Goal: Information Seeking & Learning: Check status

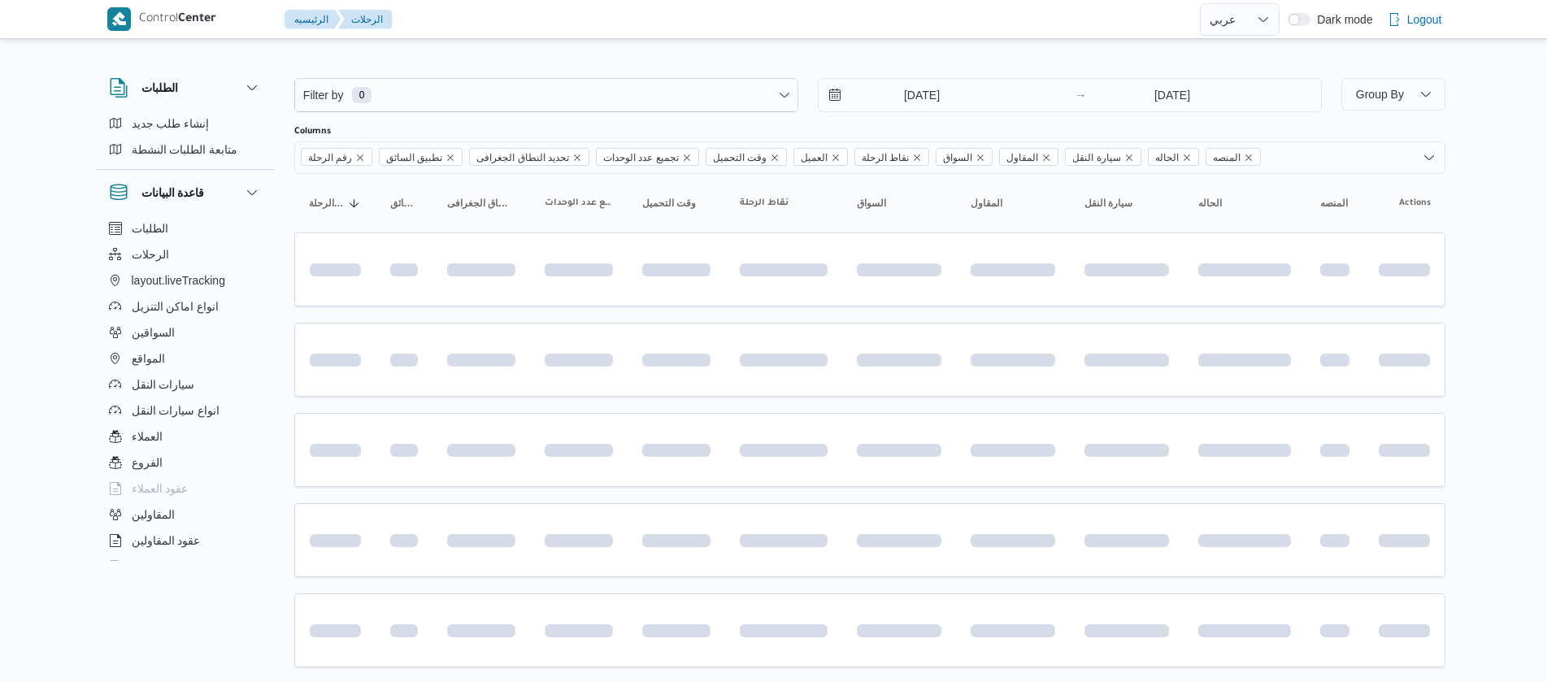
select select "ar"
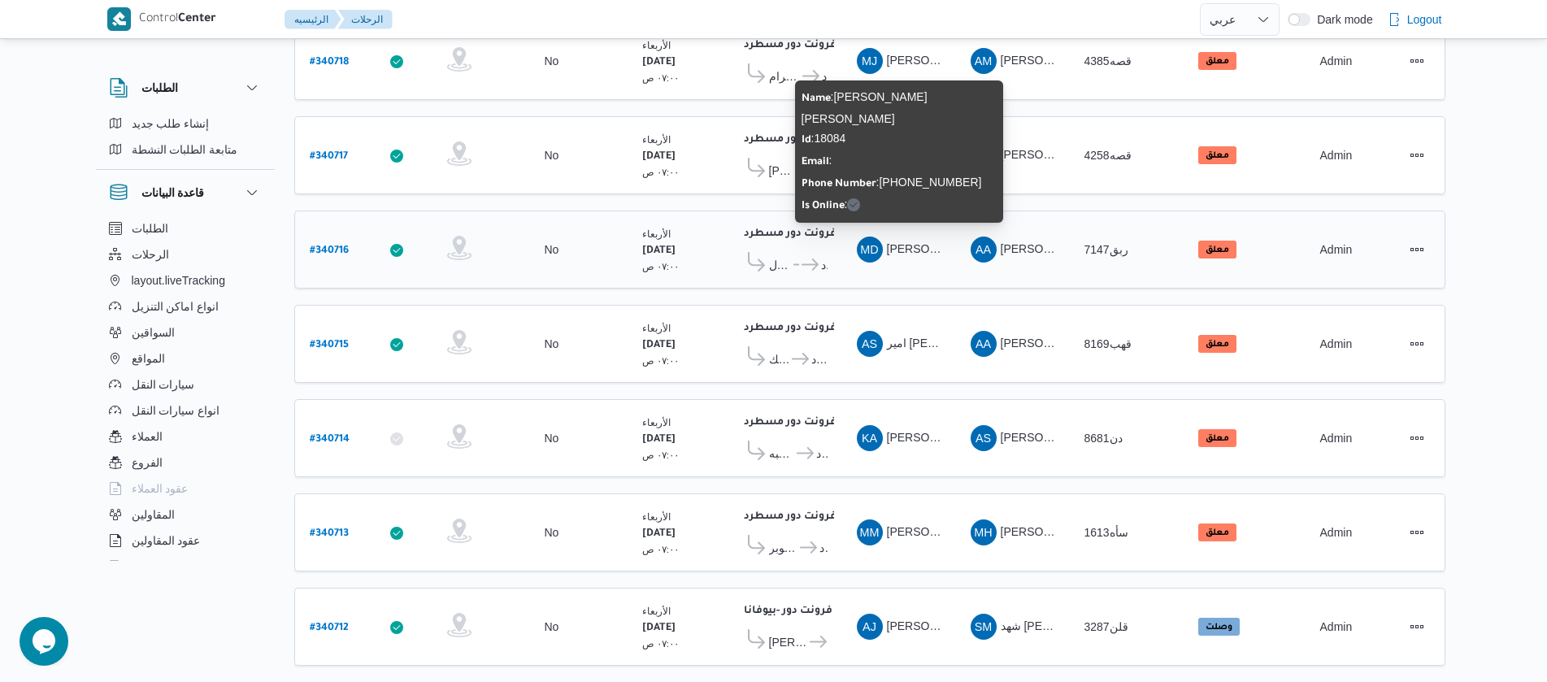
scroll to position [517, 0]
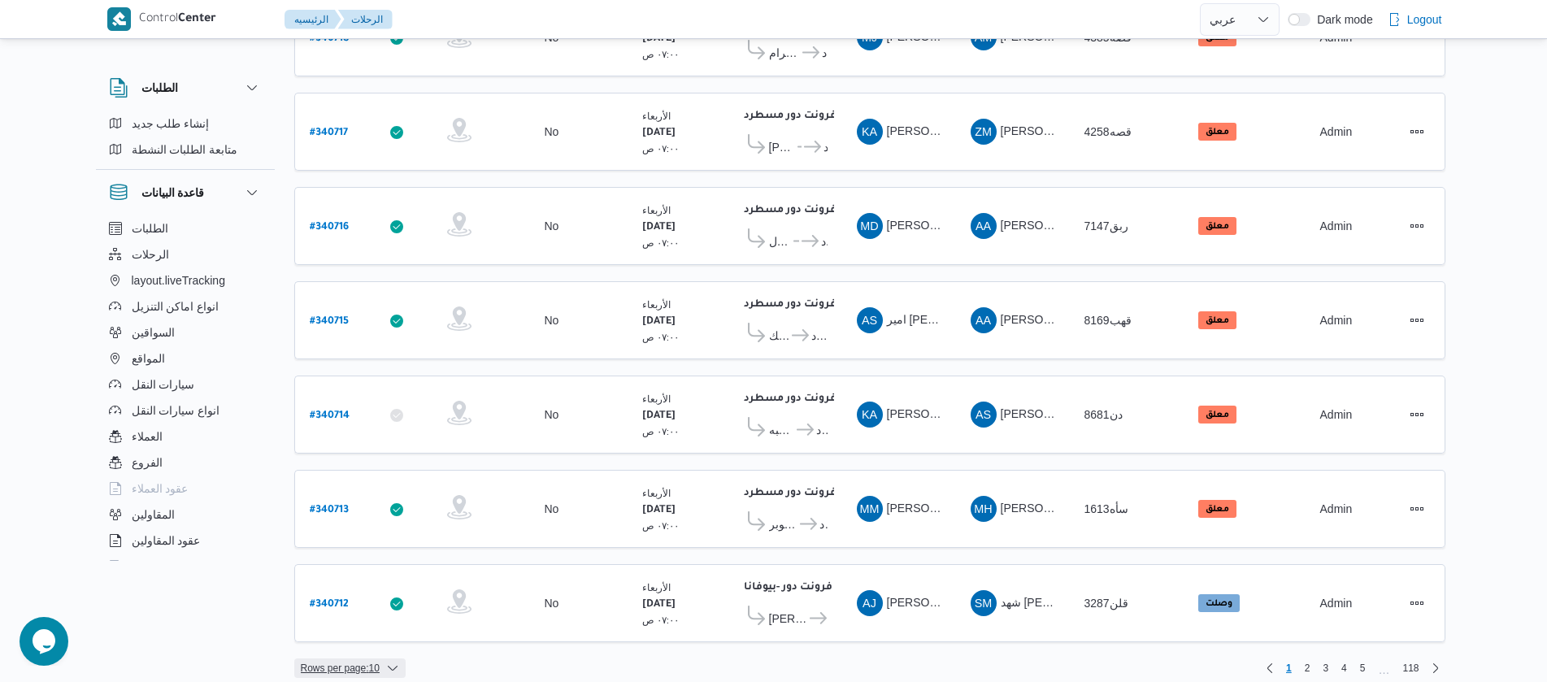
click at [380, 658] on span "Rows per page : 10" at bounding box center [340, 668] width 79 height 20
click at [346, 619] on span "20 rows" at bounding box center [370, 612] width 52 height 13
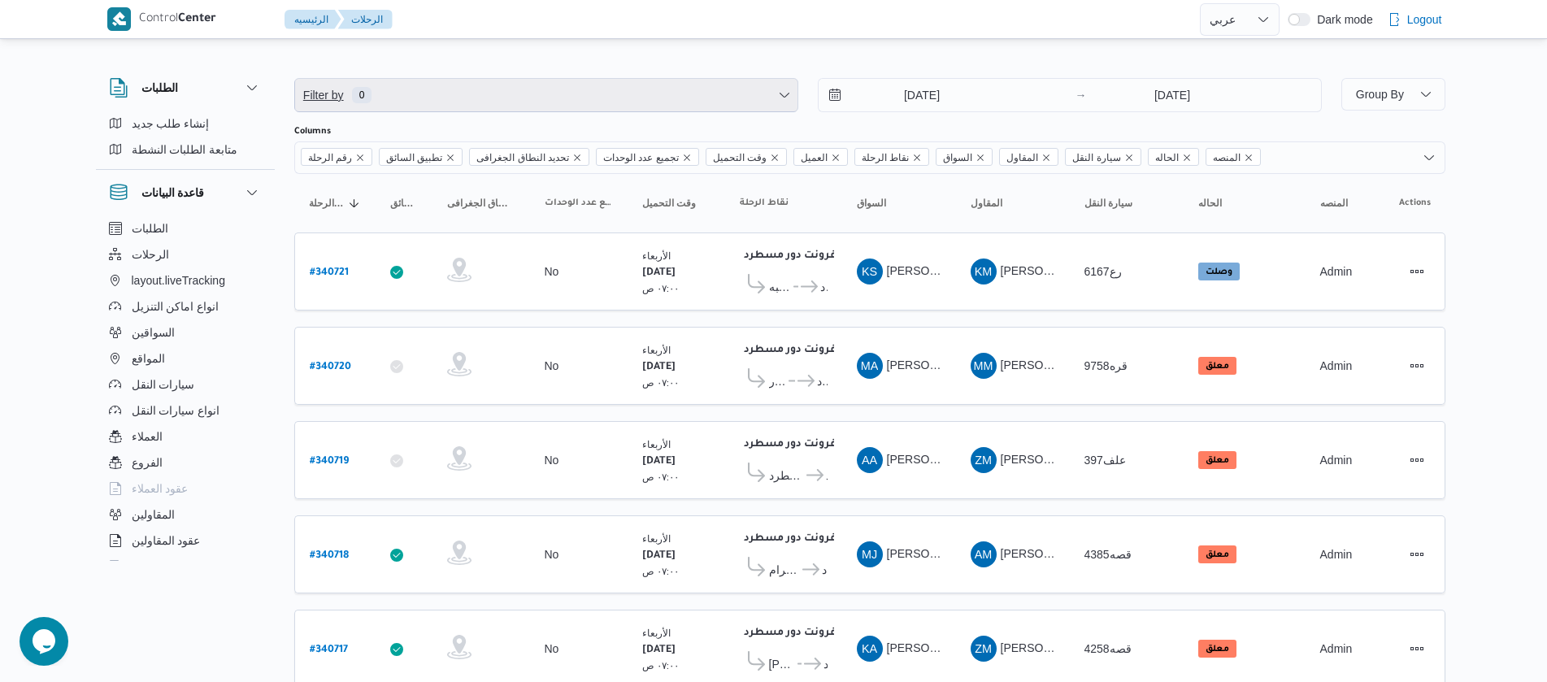
click at [484, 96] on span "Filter by 0" at bounding box center [546, 95] width 502 height 33
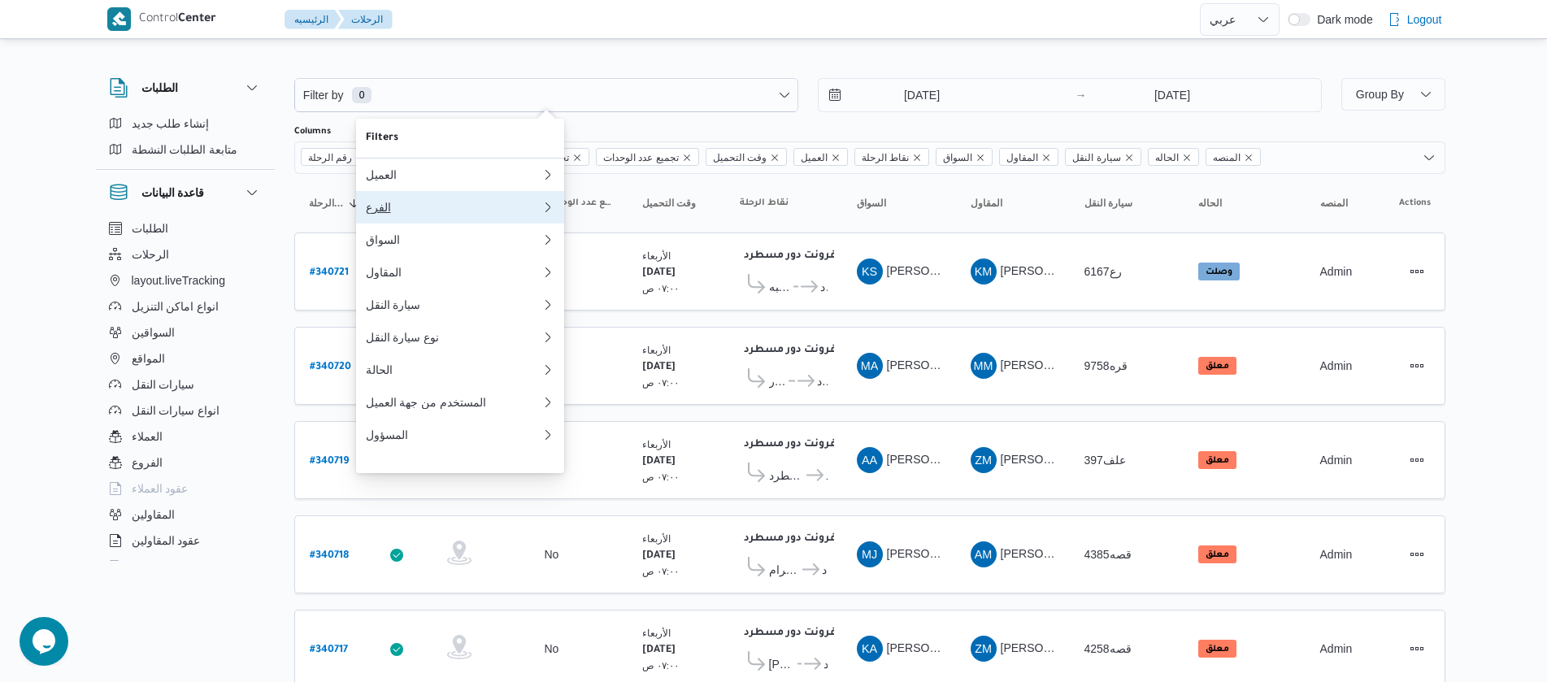
click at [428, 214] on div "الفرع" at bounding box center [454, 207] width 176 height 13
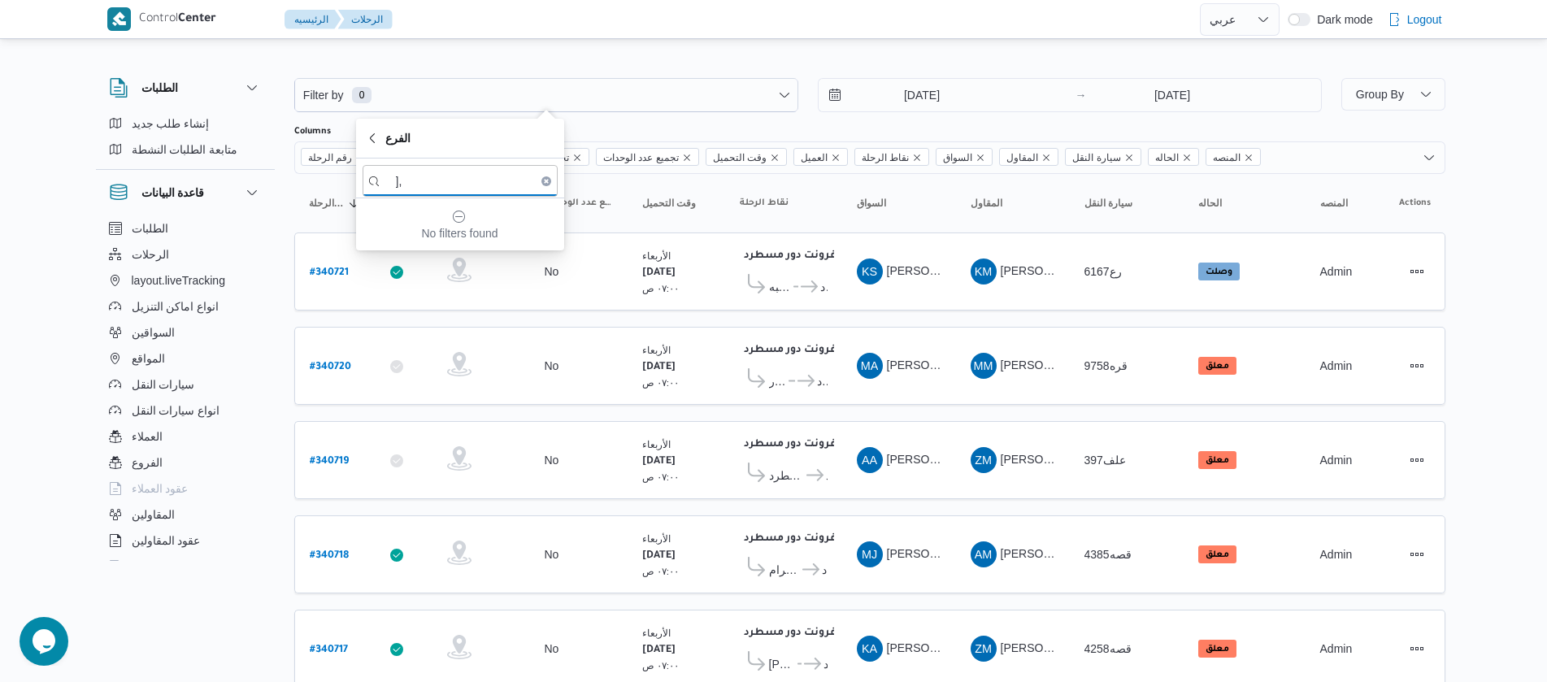
type input "]"
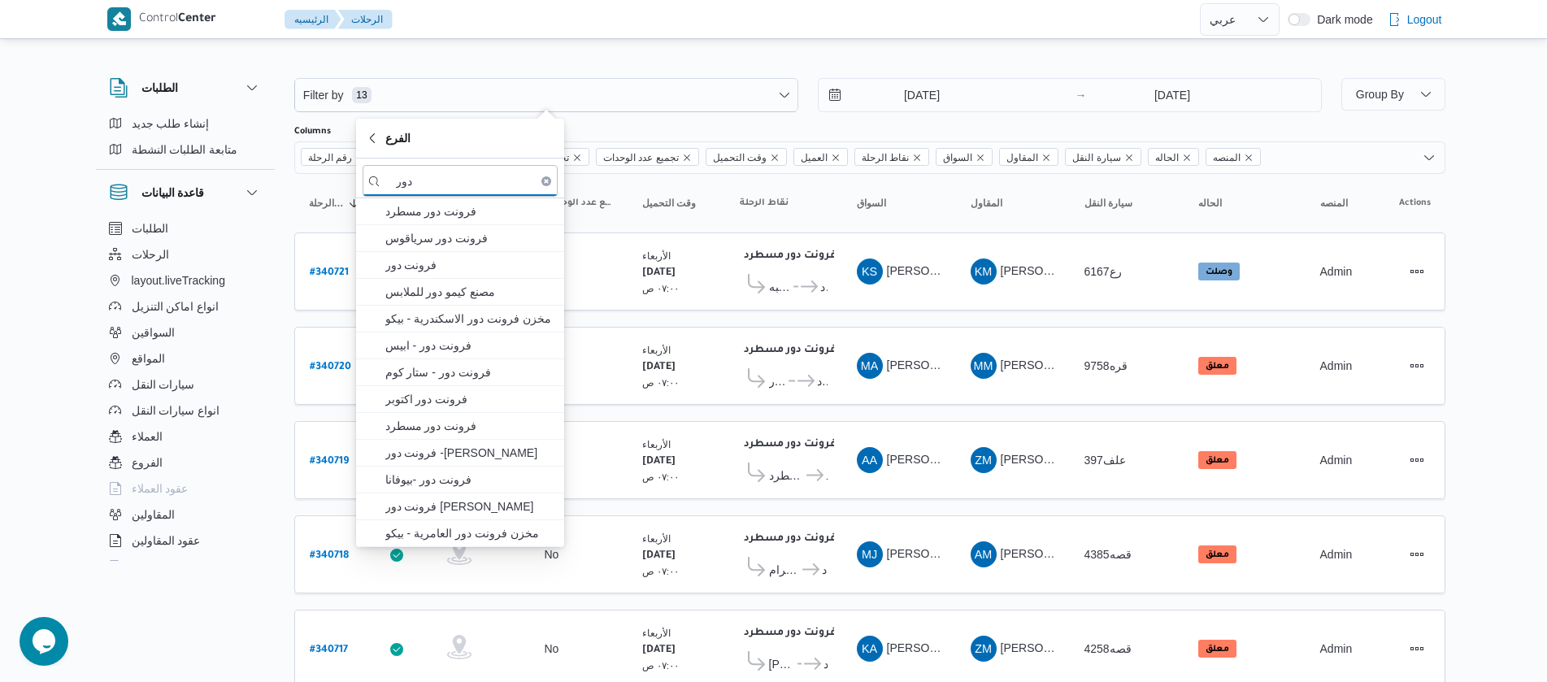
type input "دور"
click at [428, 214] on span "فرونت دور مسطرد" at bounding box center [469, 212] width 169 height 20
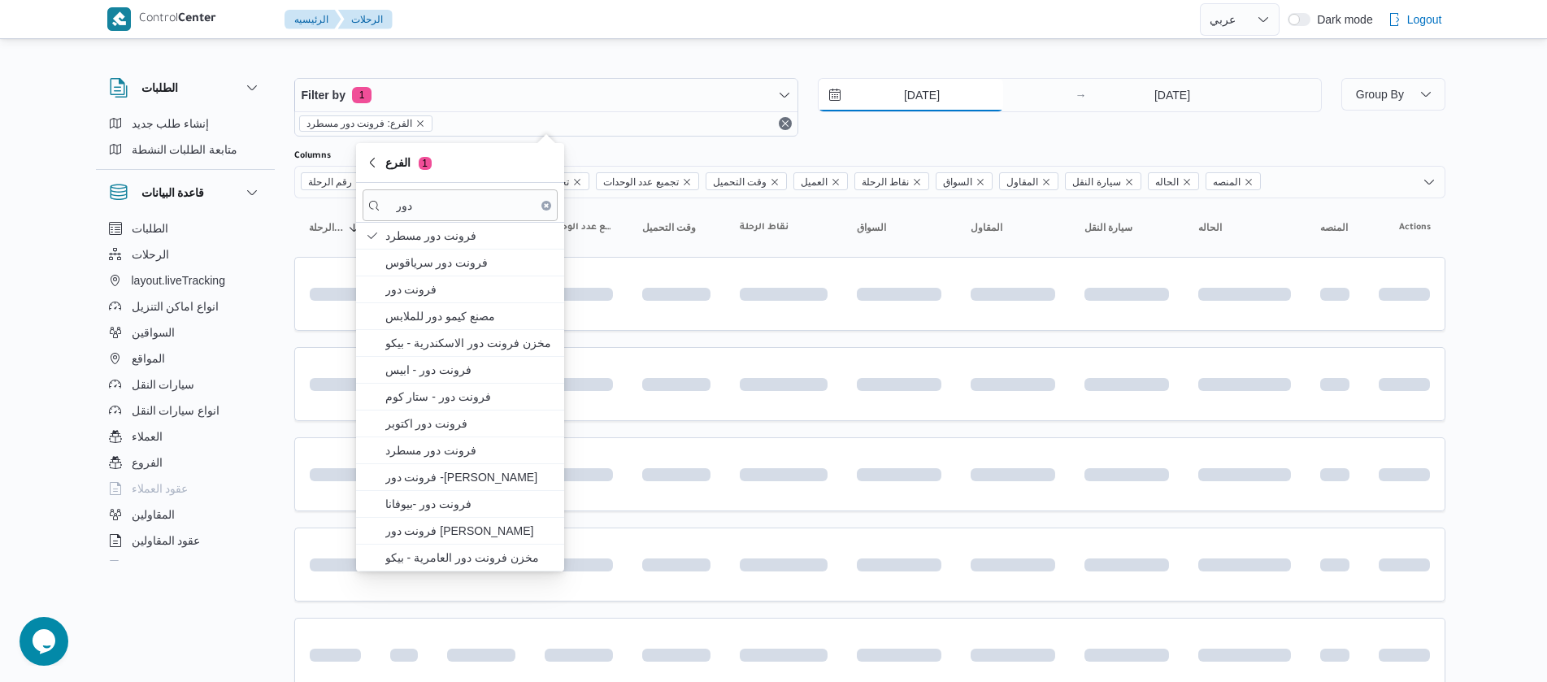
click at [876, 97] on input "[DATE]" at bounding box center [911, 95] width 185 height 33
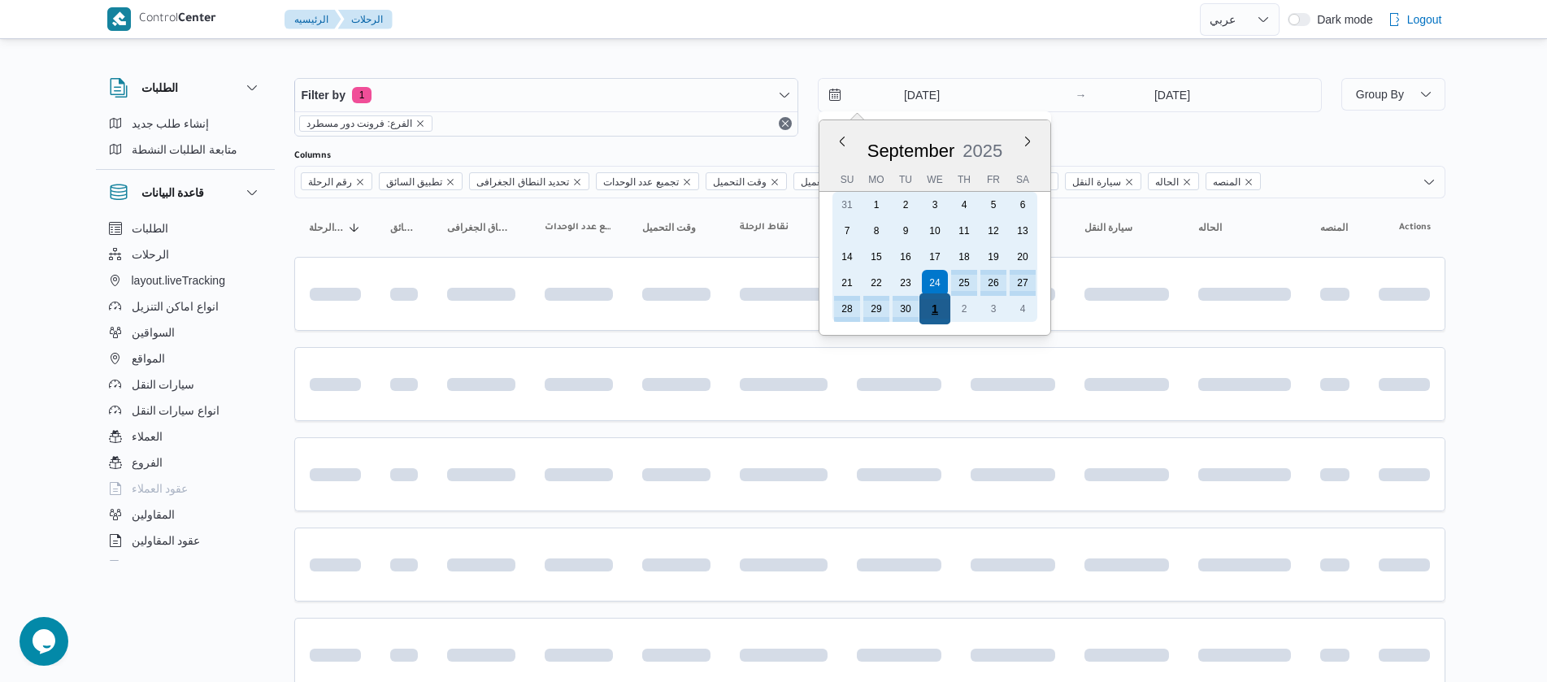
click at [929, 308] on div "1" at bounding box center [934, 308] width 31 height 31
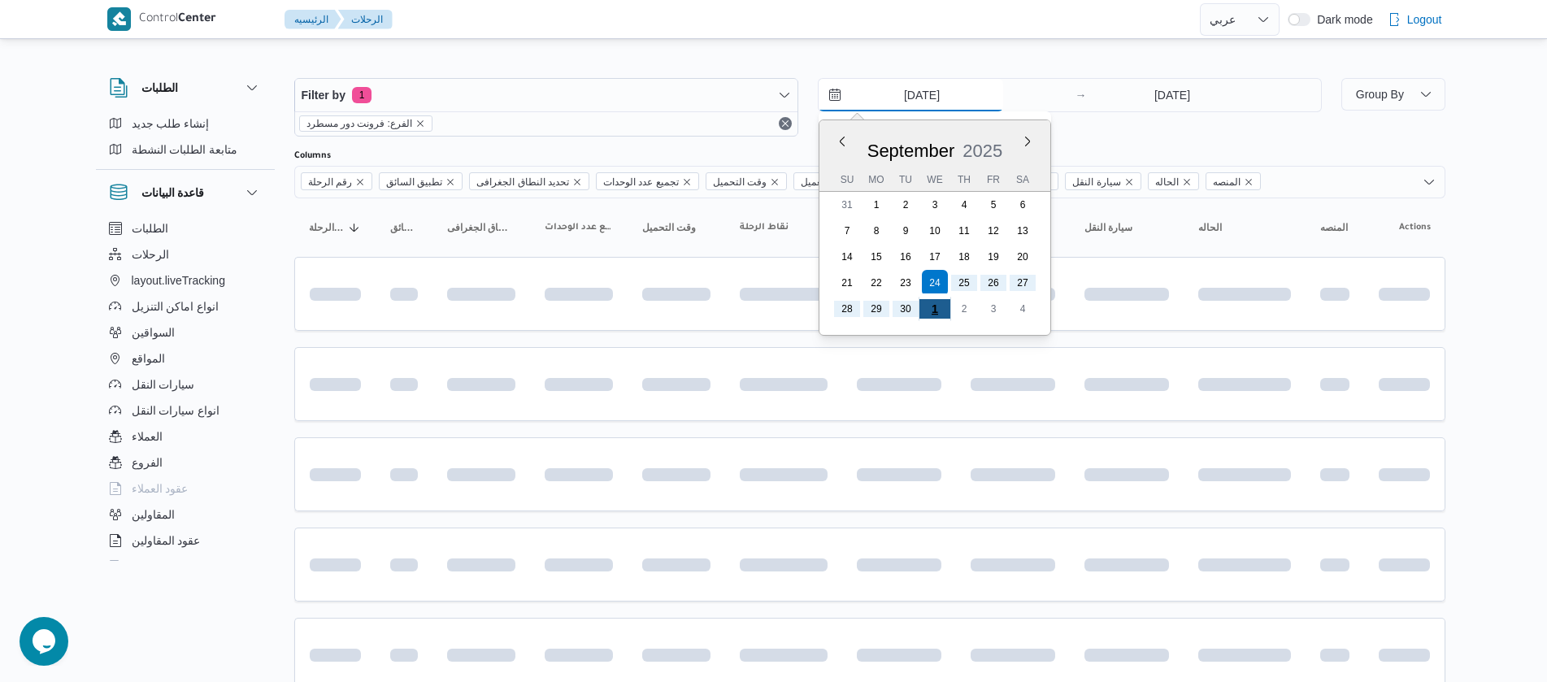
type input "[DATE]"
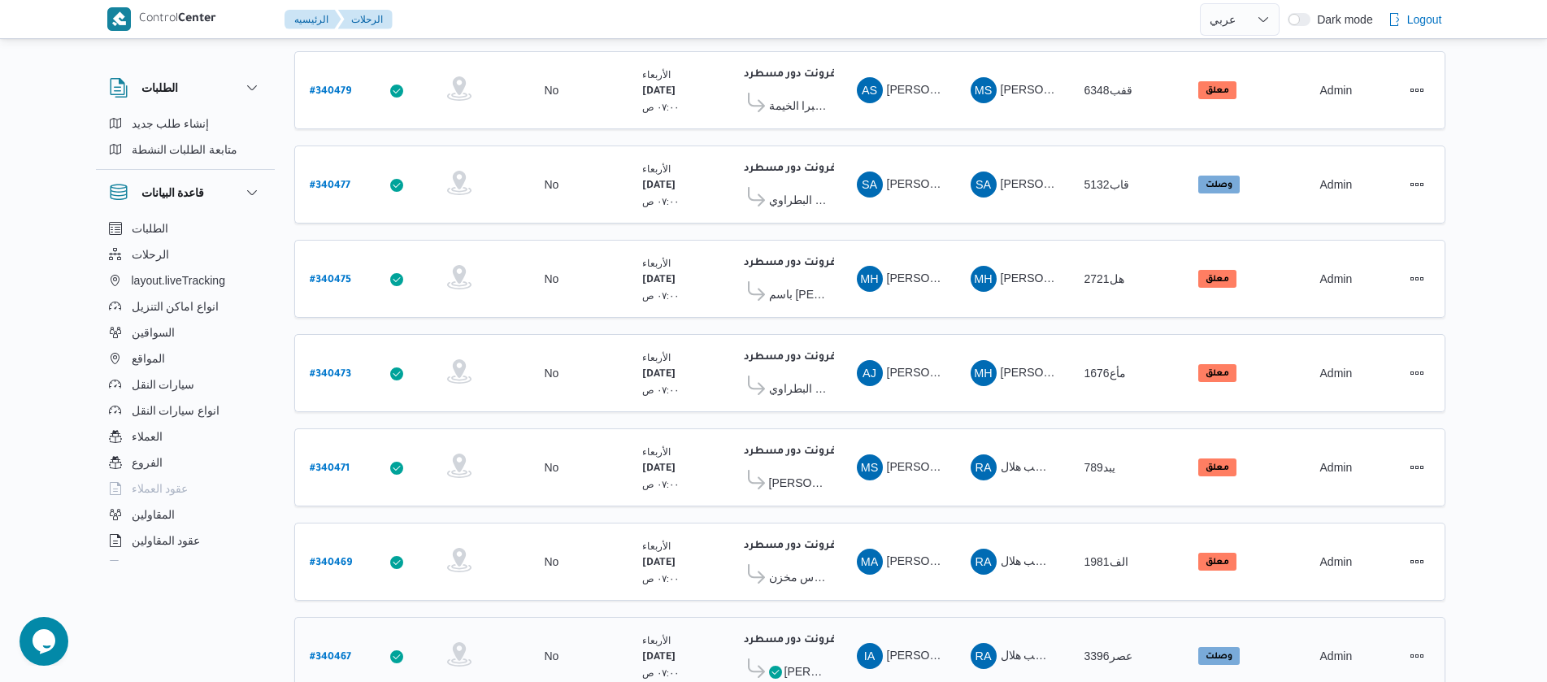
scroll to position [1468, 0]
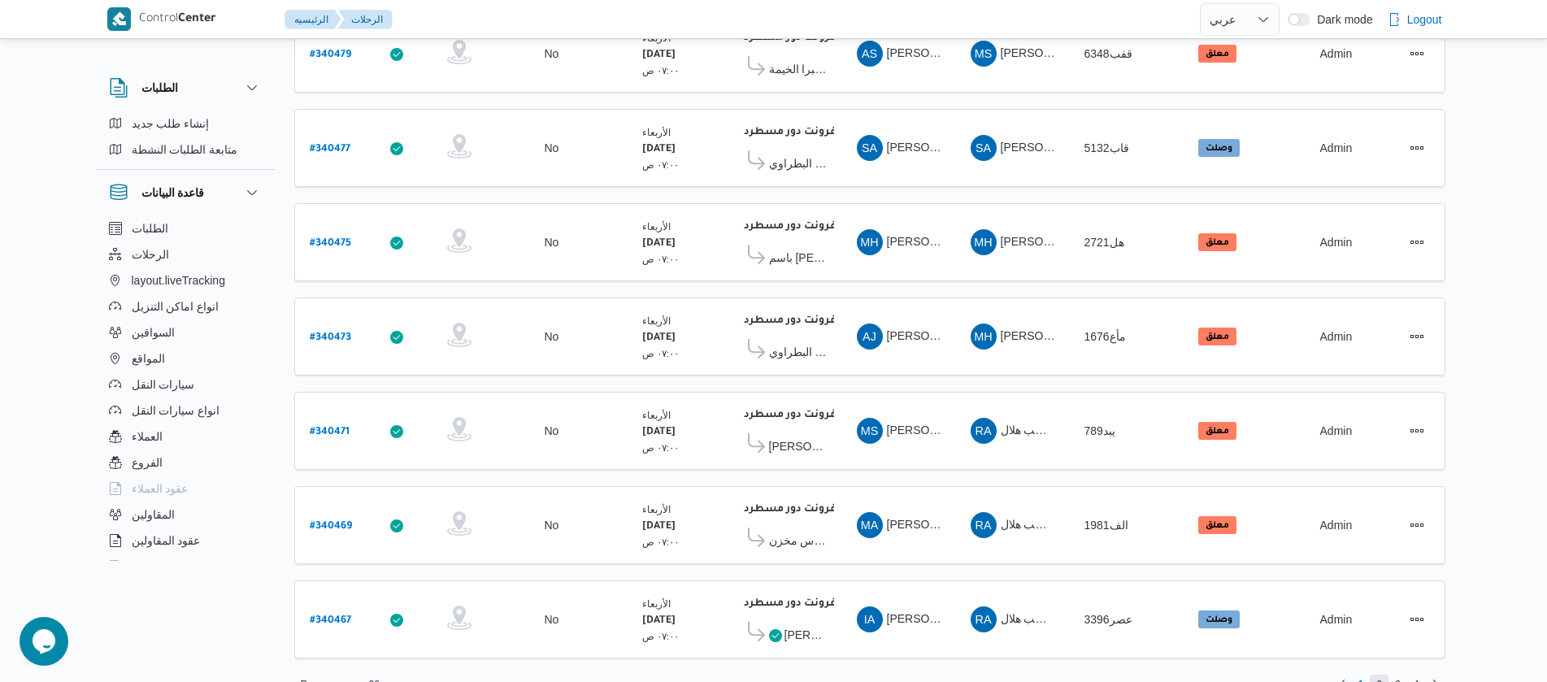
click at [1380, 675] on span "2" at bounding box center [1379, 685] width 6 height 20
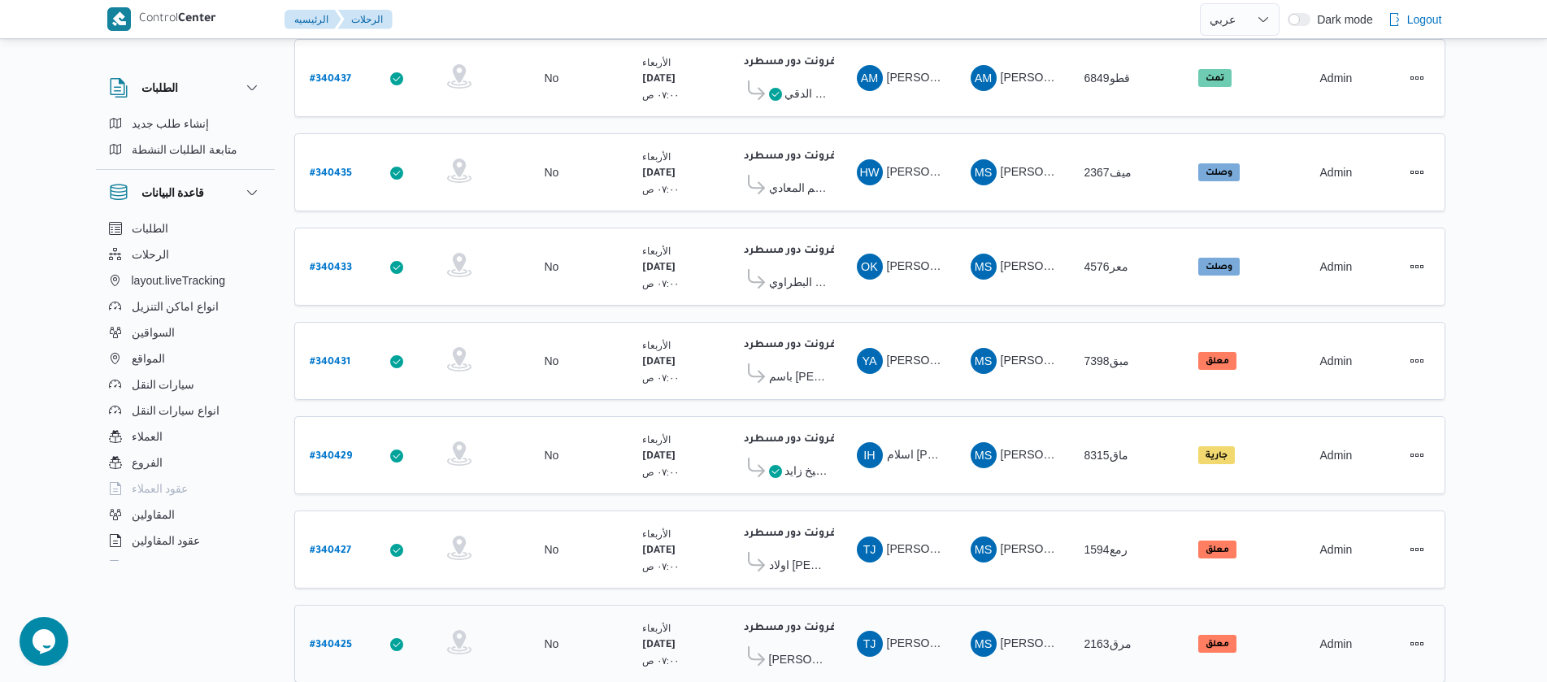
scroll to position [1468, 0]
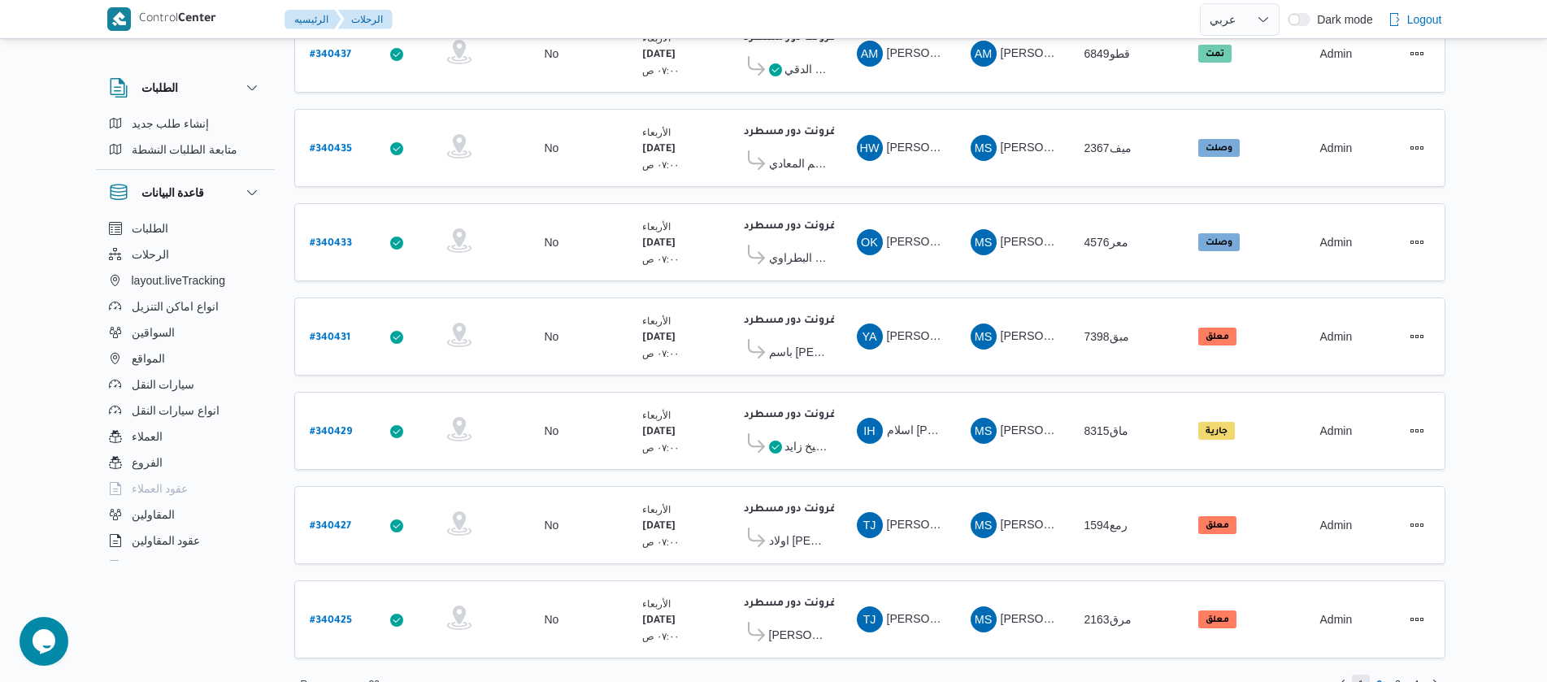
click at [1363, 675] on span "1" at bounding box center [1361, 685] width 19 height 20
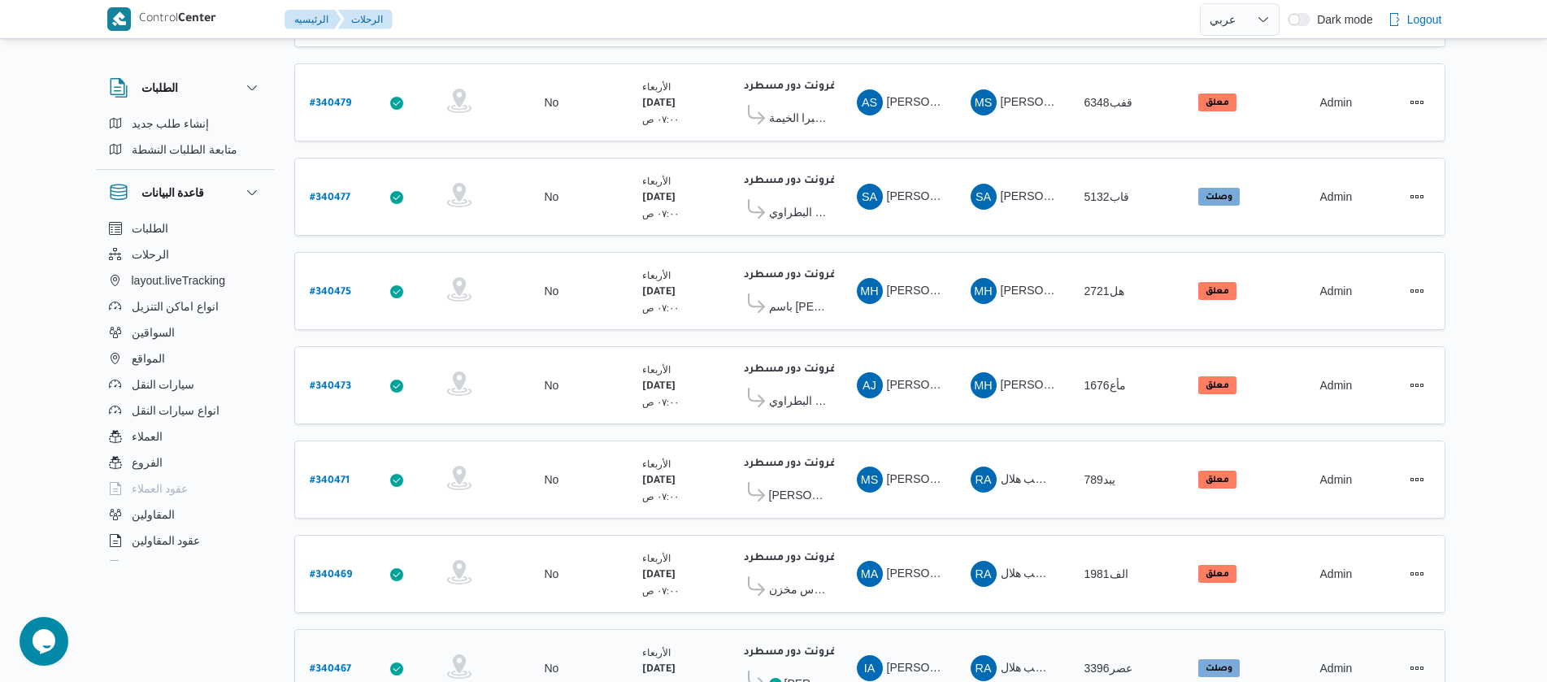
scroll to position [1468, 0]
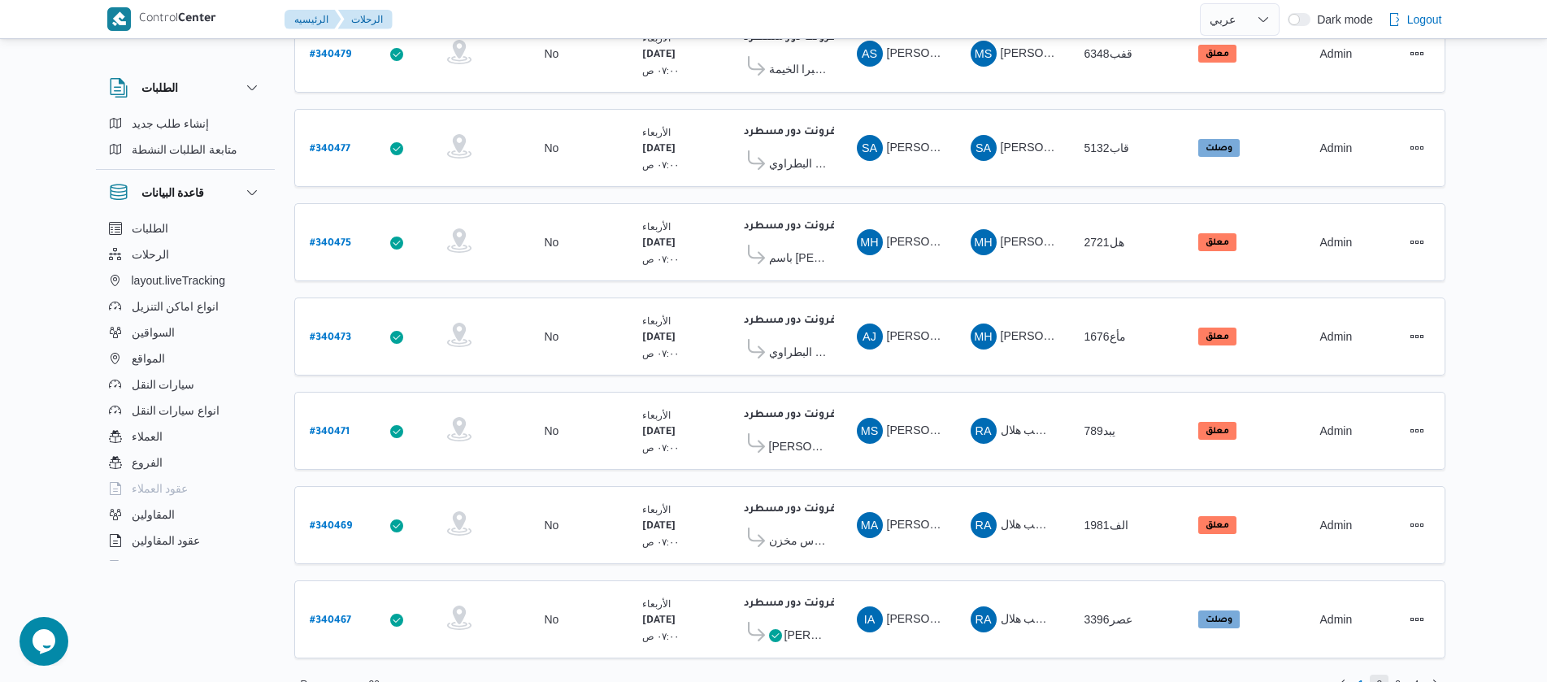
click at [1381, 675] on span "2" at bounding box center [1379, 685] width 6 height 20
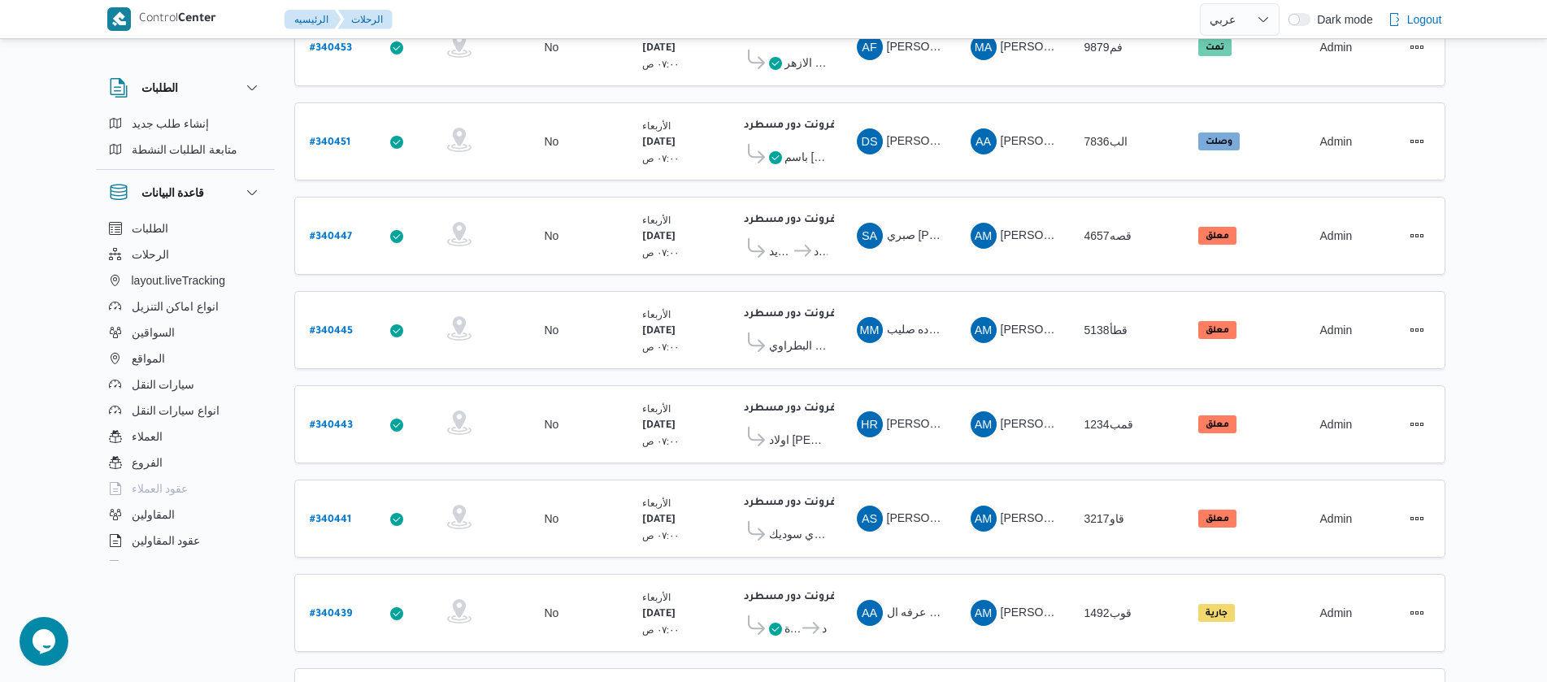
scroll to position [854, 0]
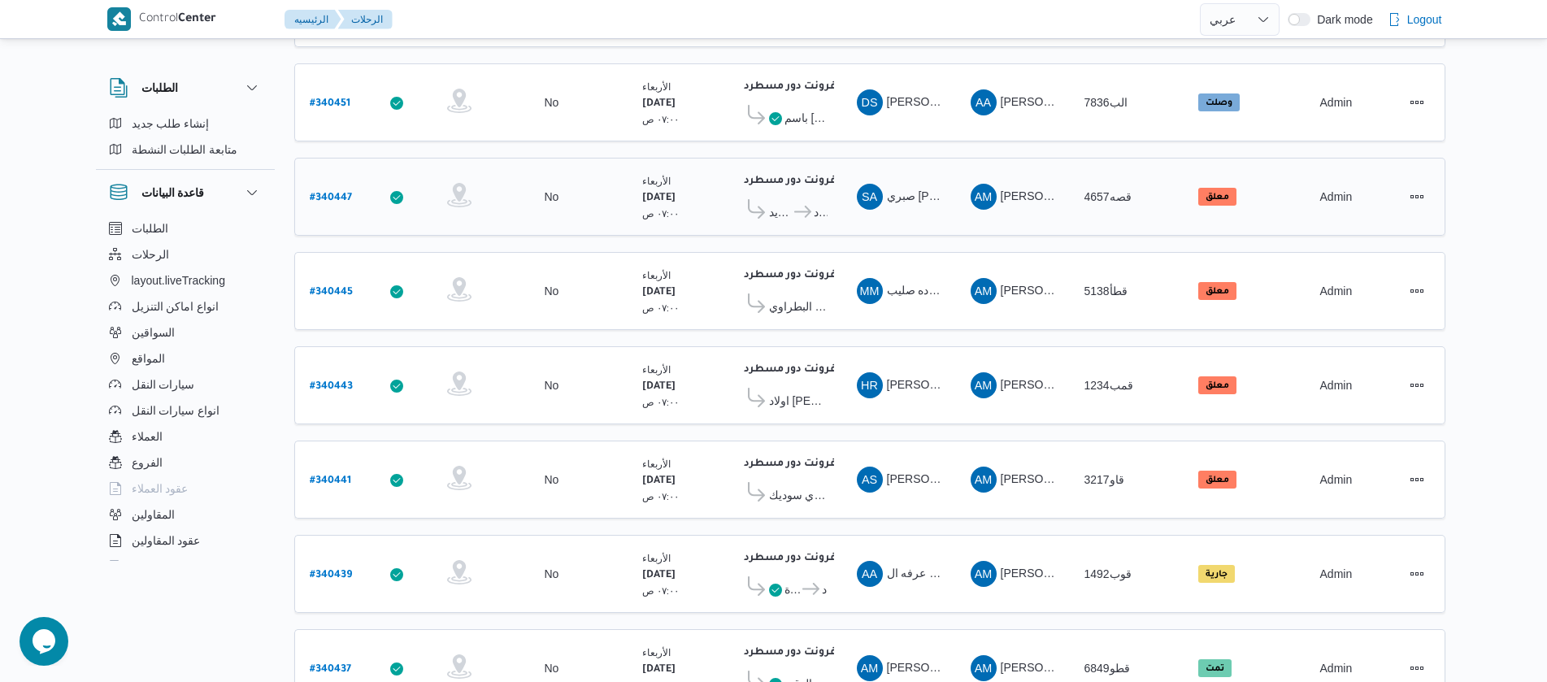
click at [329, 193] on b "# 340447" at bounding box center [331, 198] width 42 height 11
select select "ar"
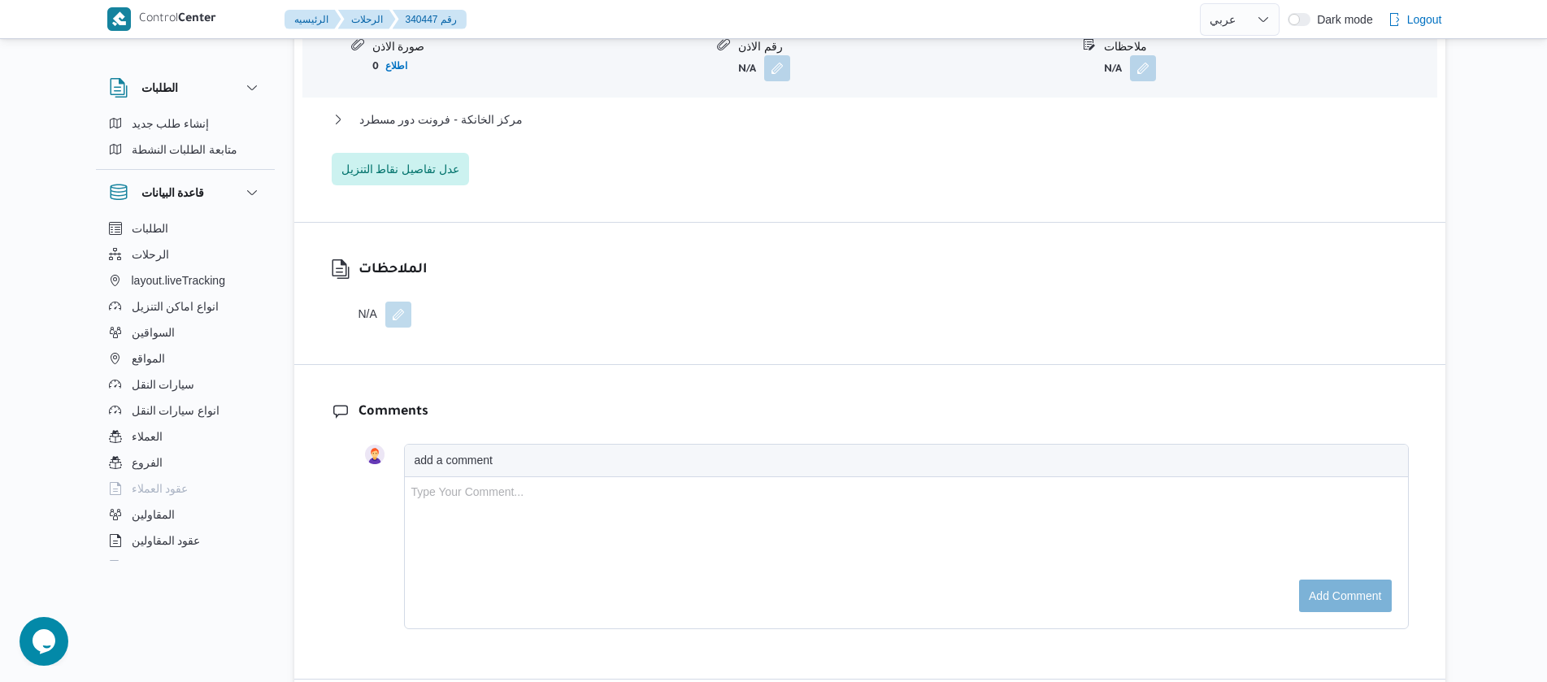
scroll to position [2217, 0]
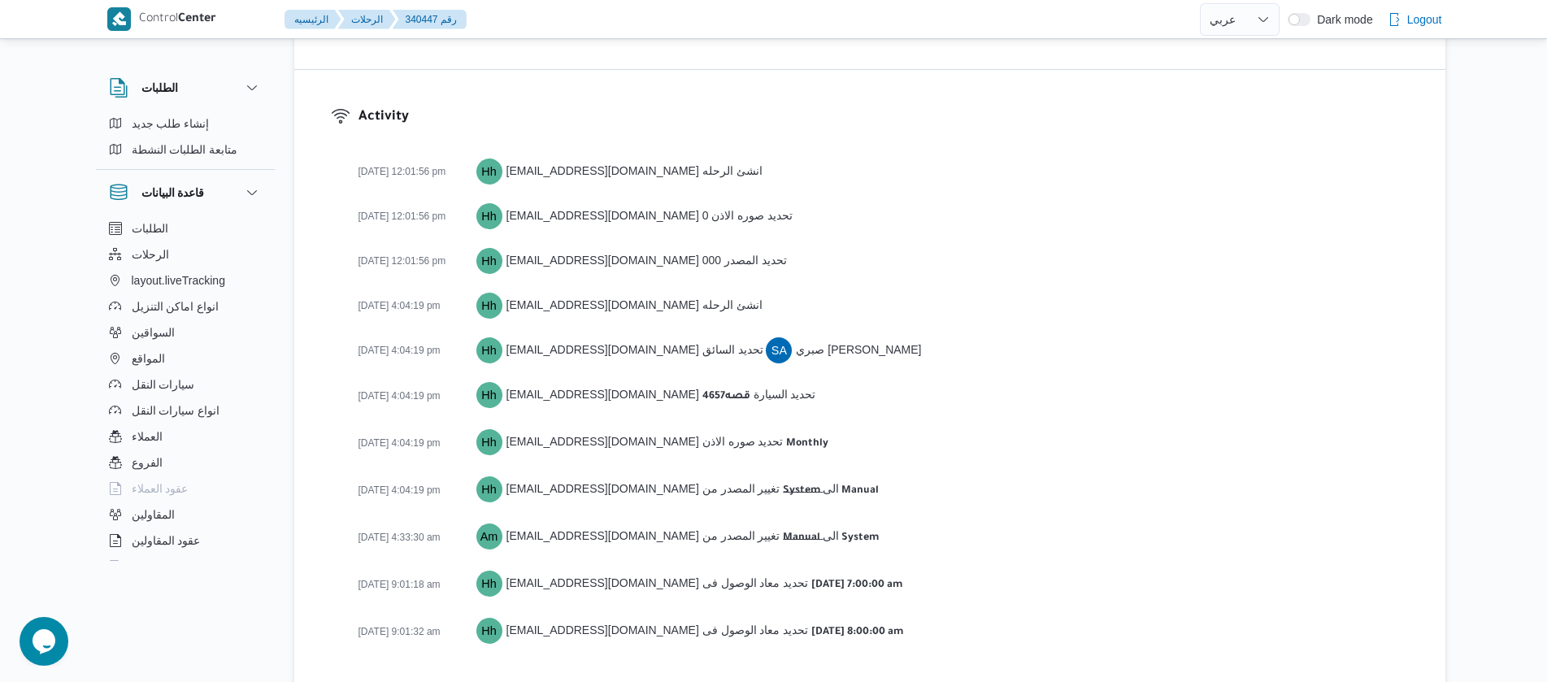
select select "ar"
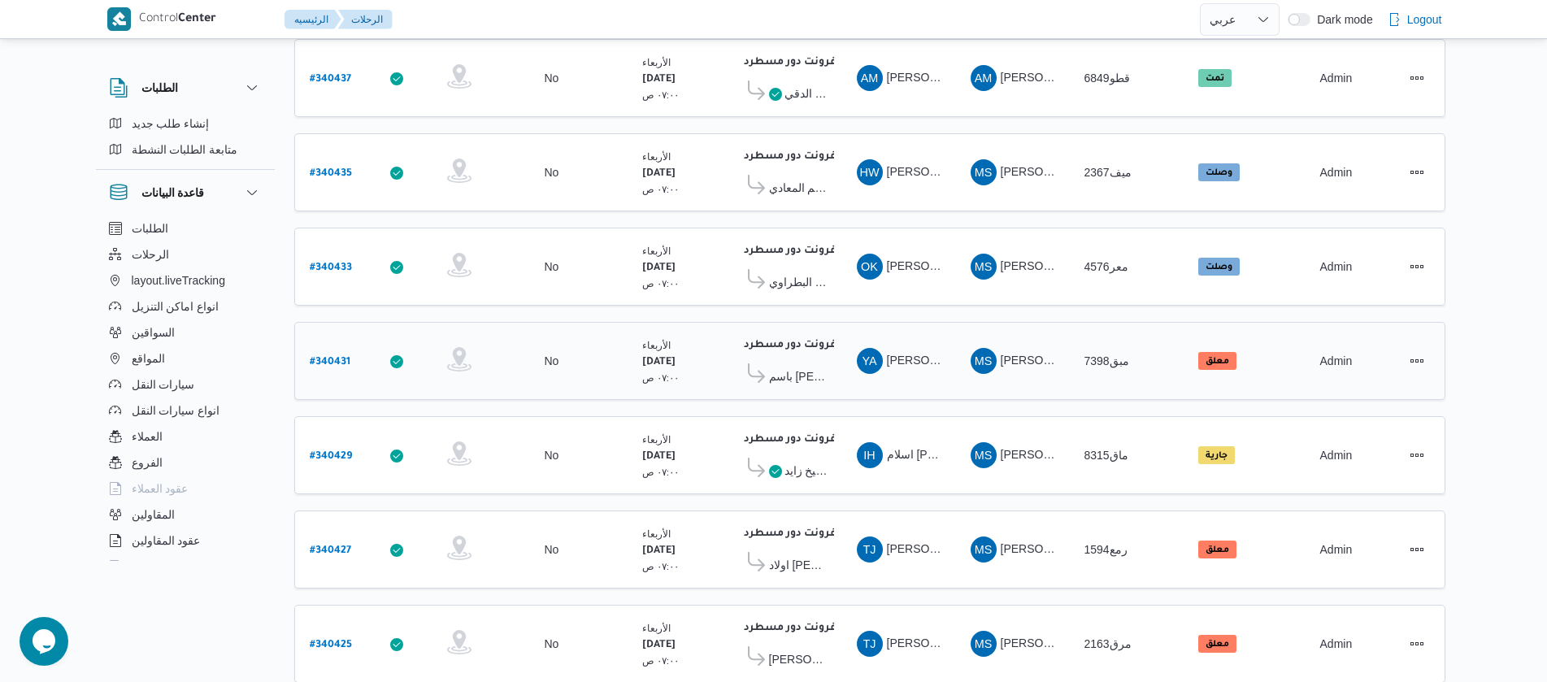
scroll to position [1468, 0]
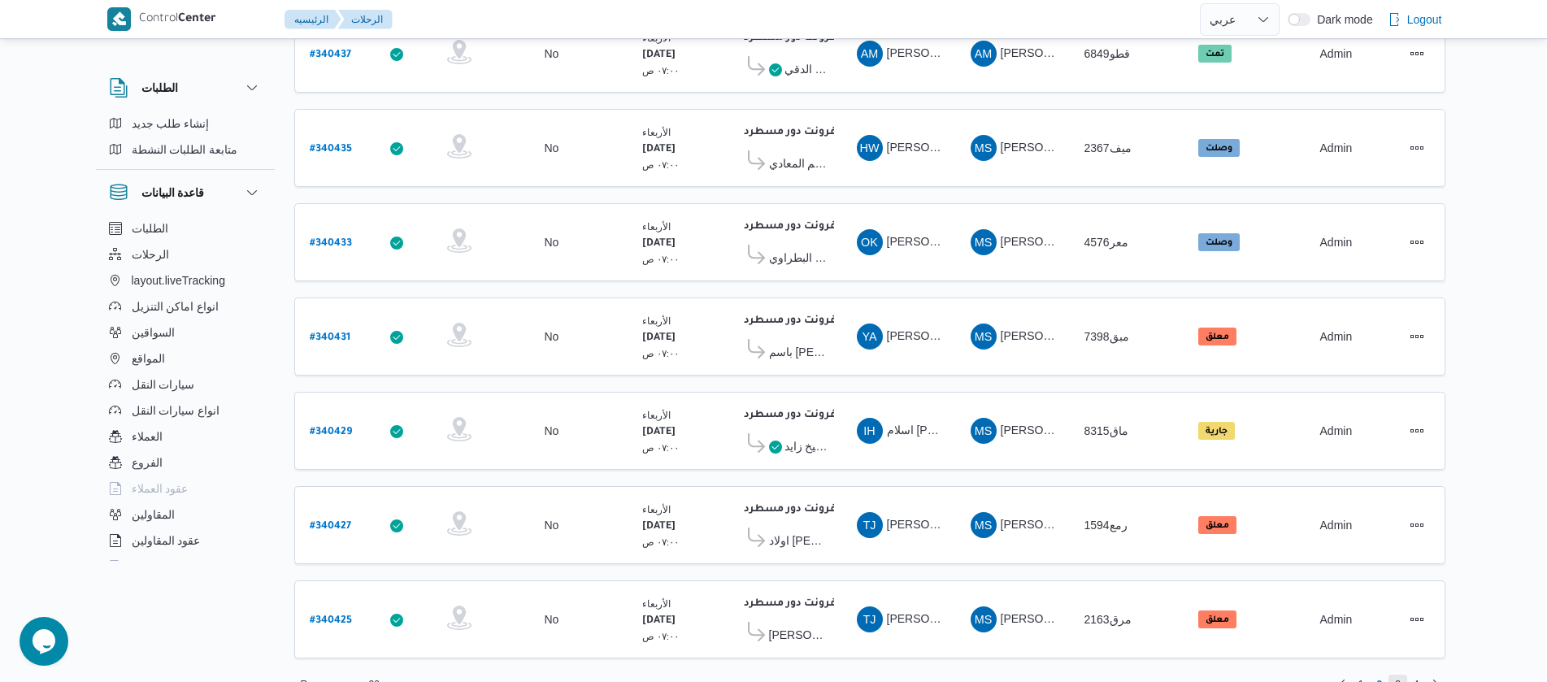
click at [1396, 675] on span "3" at bounding box center [1398, 685] width 6 height 20
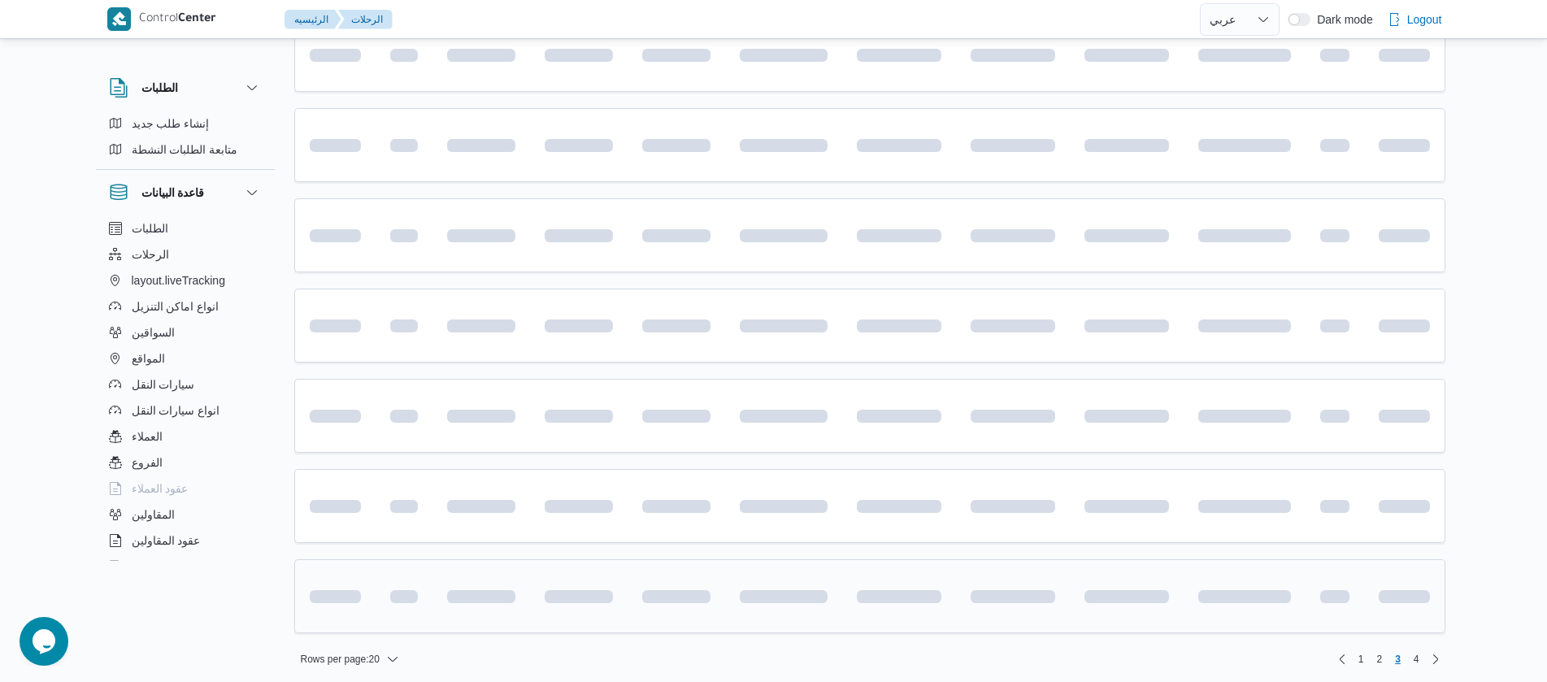
scroll to position [1419, 0]
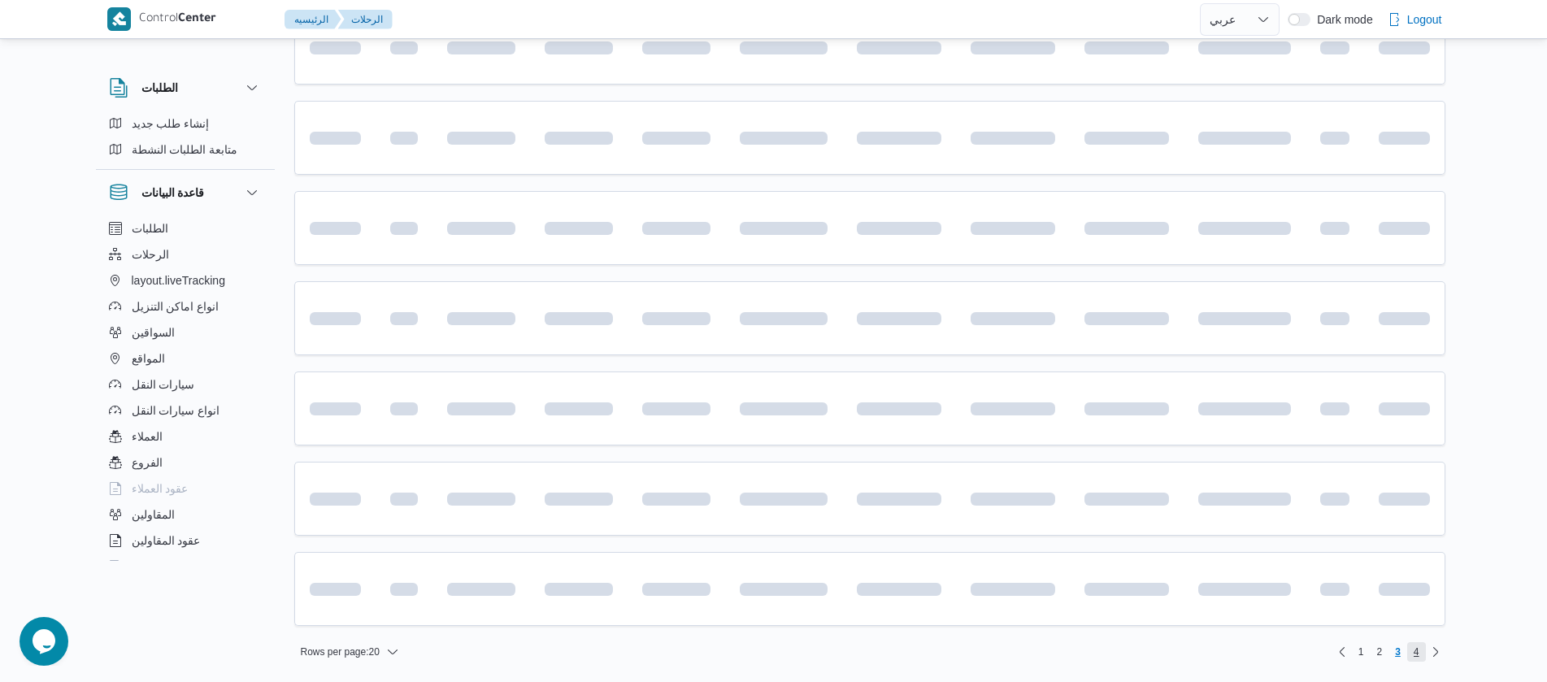
click at [1416, 642] on span "4" at bounding box center [1417, 652] width 6 height 20
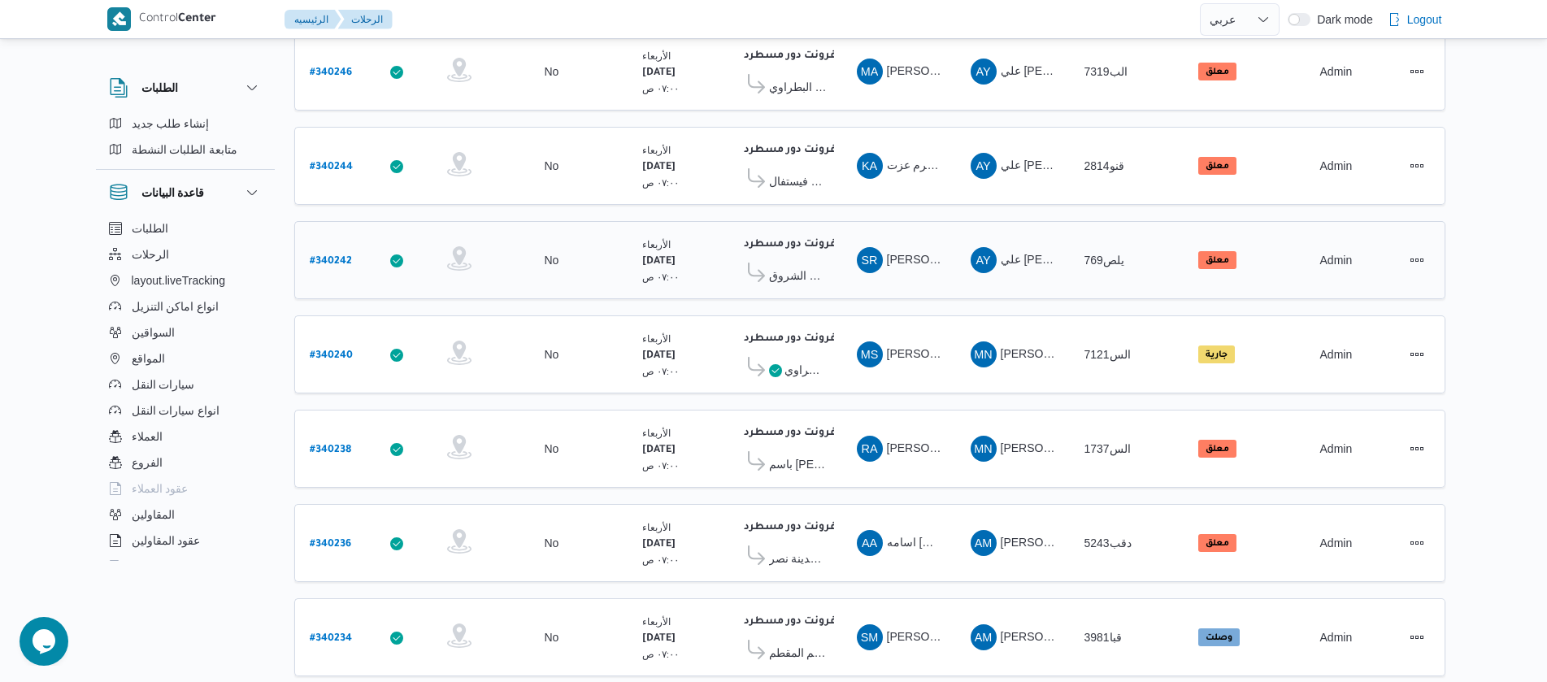
scroll to position [1190, 0]
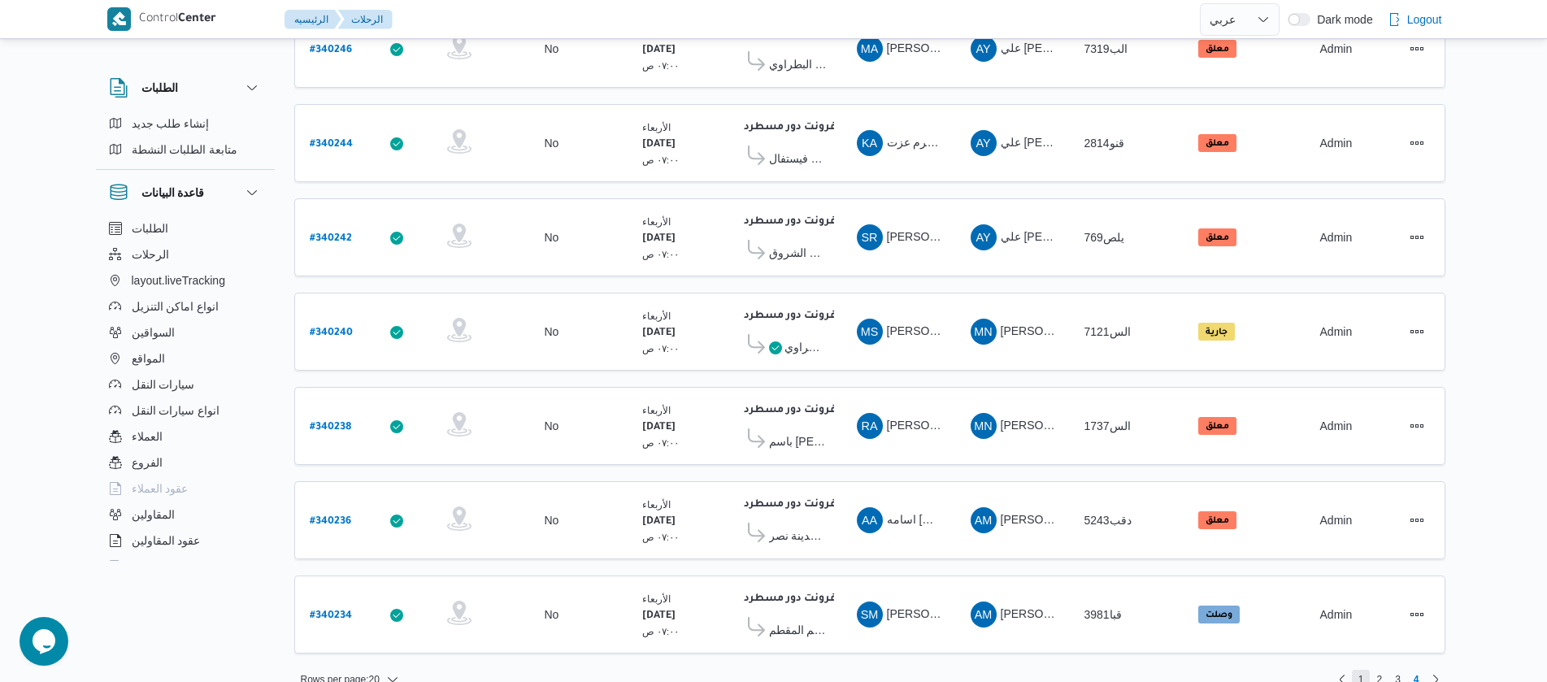
click at [1358, 670] on span "1" at bounding box center [1361, 680] width 19 height 20
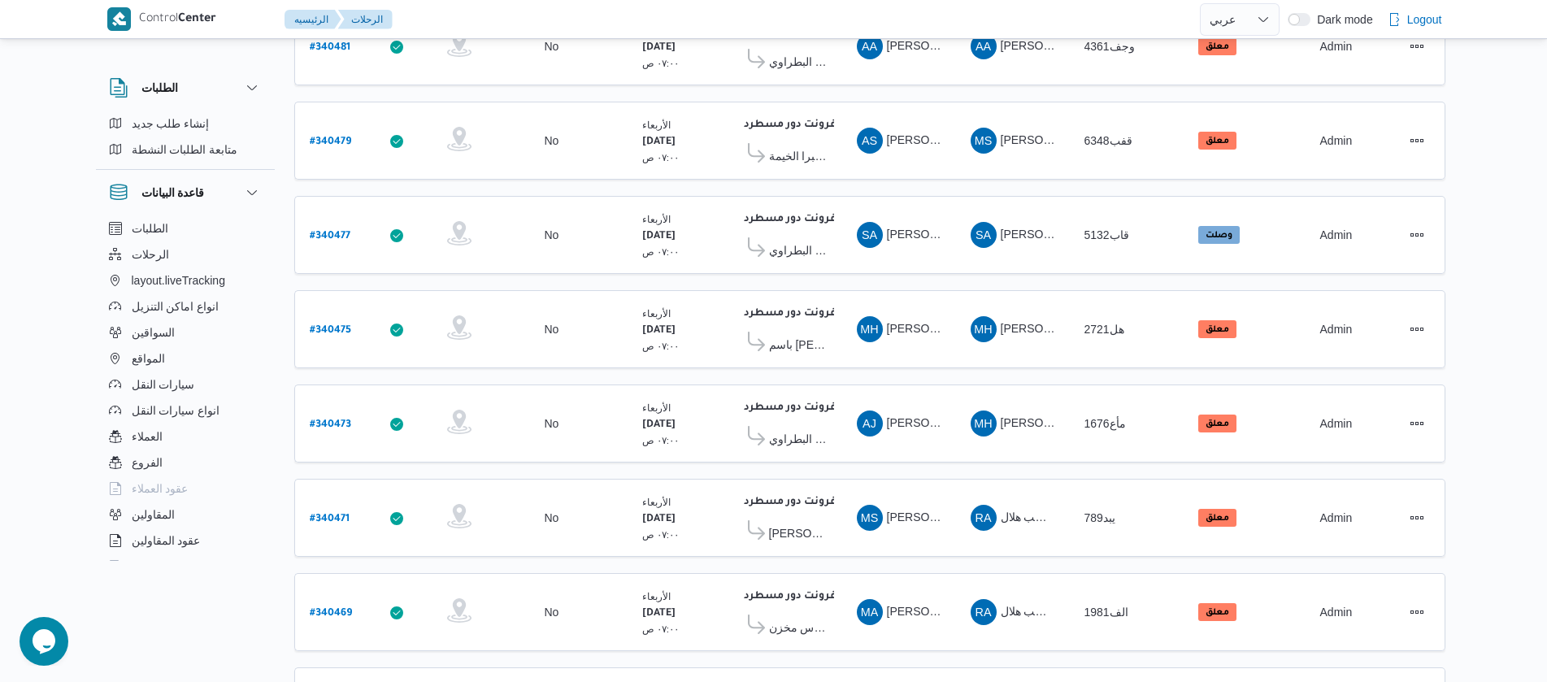
scroll to position [1468, 0]
